Goal: Find specific page/section: Find specific page/section

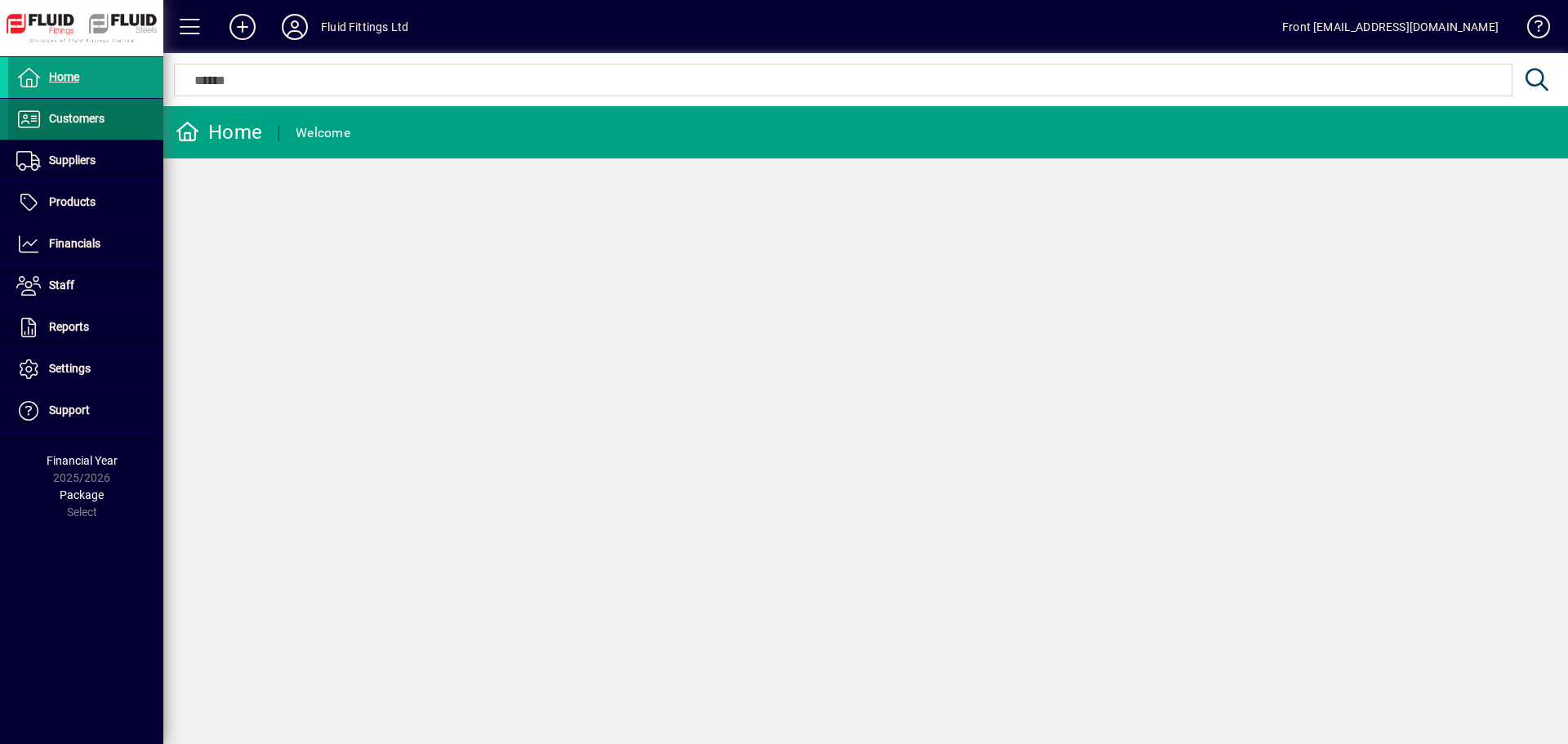
click at [75, 114] on span "Customers" at bounding box center [76, 119] width 55 height 13
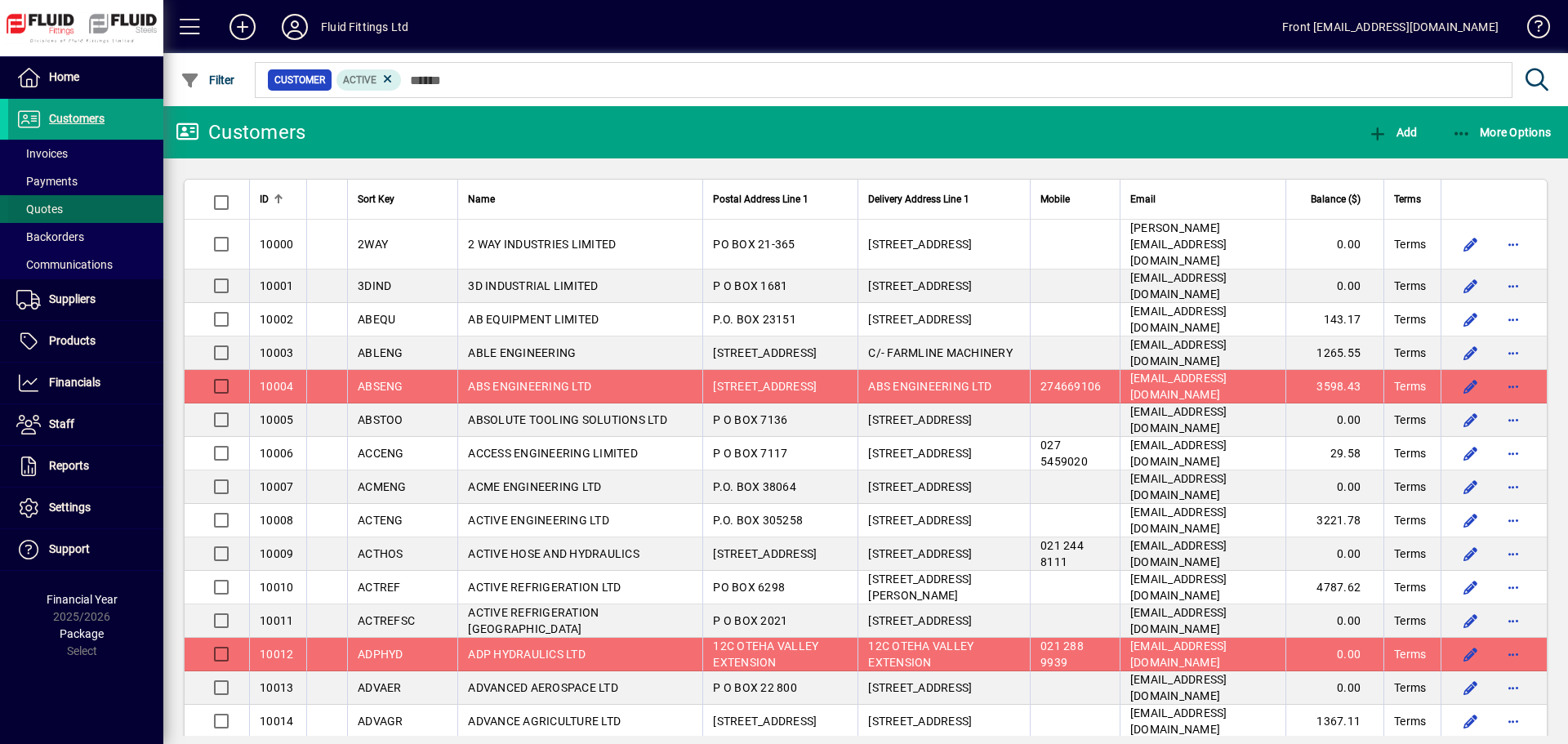
click at [51, 208] on span "Quotes" at bounding box center [39, 209] width 47 height 13
